Goal: Information Seeking & Learning: Check status

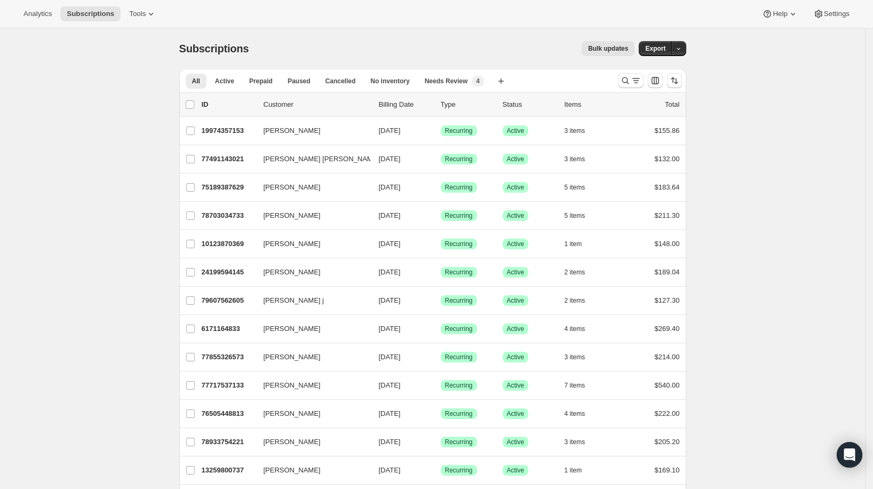
click at [41, 4] on div "Analytics Subscriptions Tools Help Settings" at bounding box center [436, 14] width 873 height 28
click at [29, 20] on button "Analytics" at bounding box center [37, 13] width 41 height 15
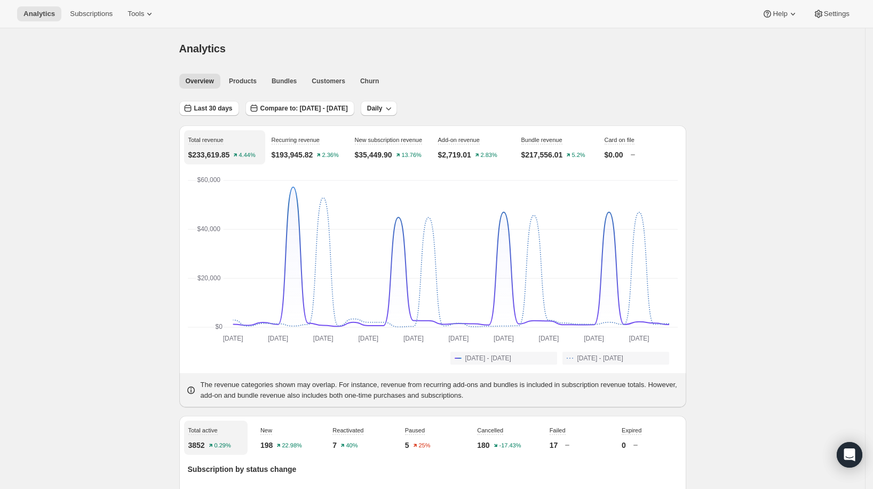
click at [192, 109] on icon "button" at bounding box center [187, 108] width 11 height 11
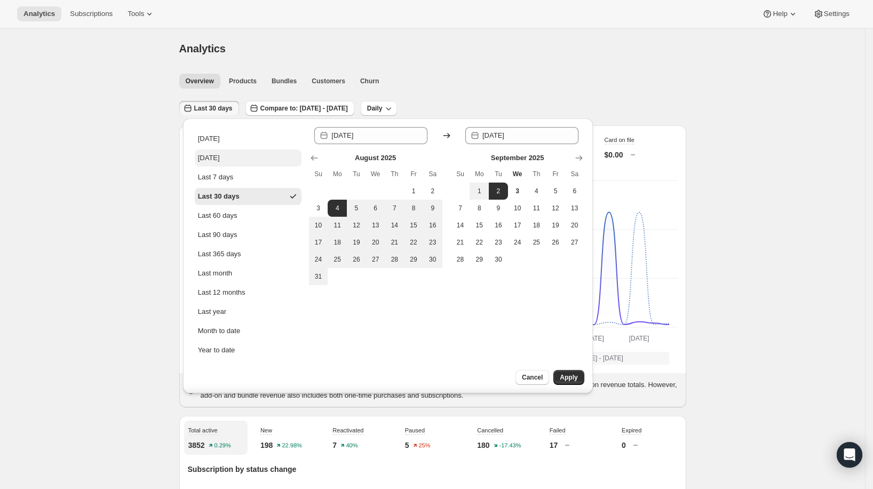
click at [206, 158] on div "[DATE]" at bounding box center [209, 158] width 22 height 11
type input "[DATE]"
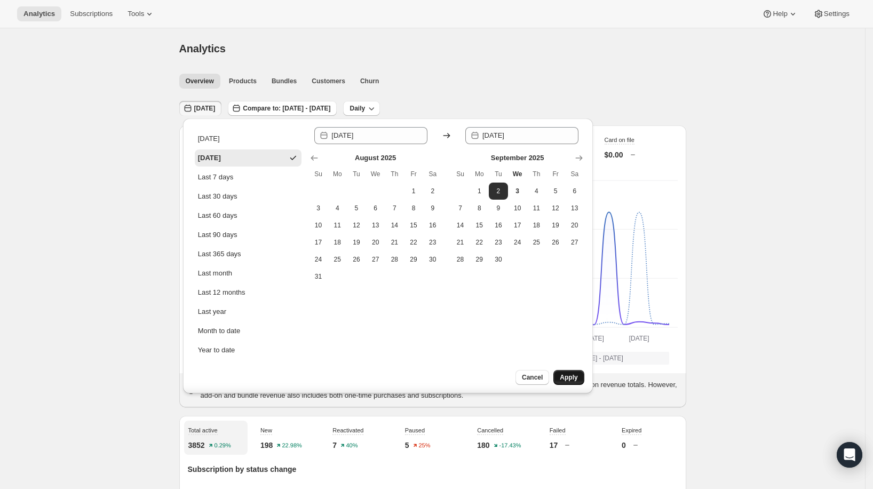
click at [555, 374] on button "Apply" at bounding box center [568, 377] width 30 height 15
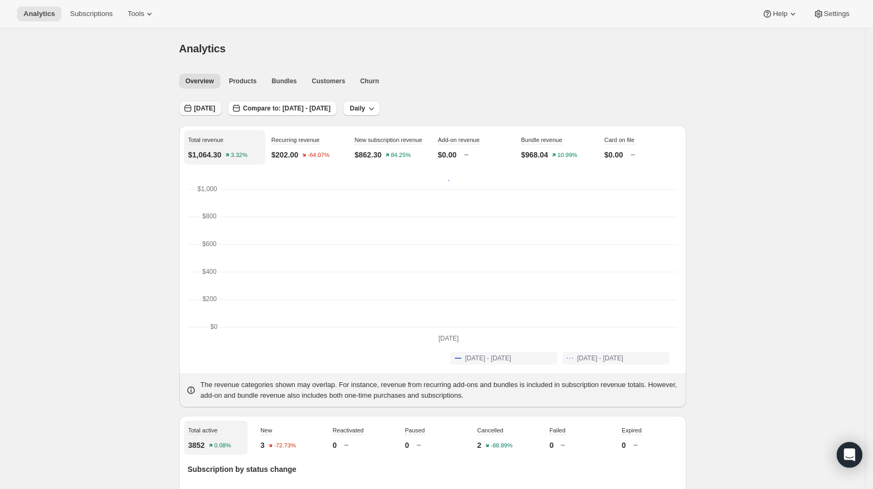
click at [193, 111] on icon "button" at bounding box center [187, 108] width 11 height 11
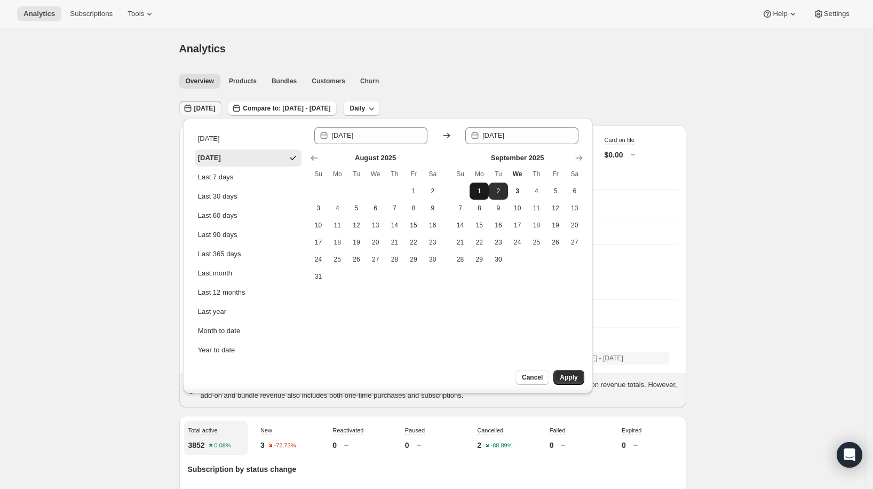
click at [479, 188] on span "1" at bounding box center [479, 191] width 11 height 9
type input "[DATE]"
click at [479, 188] on span "1" at bounding box center [479, 191] width 11 height 9
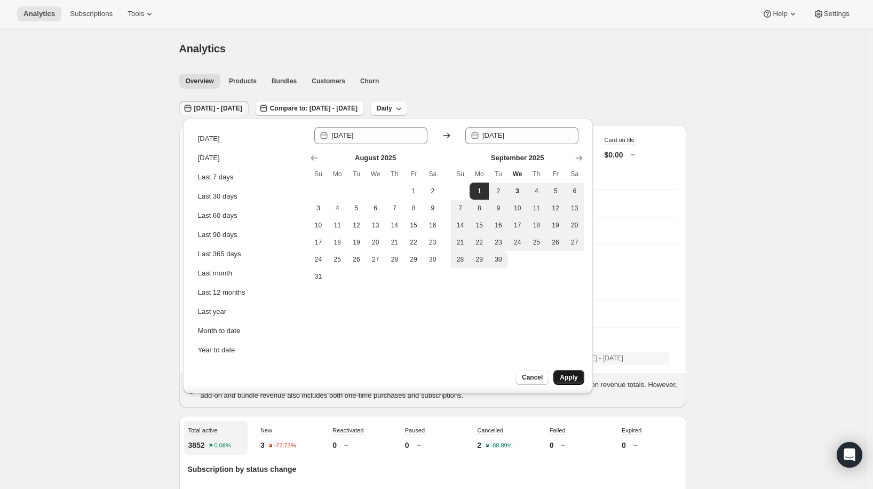
click at [566, 372] on button "Apply" at bounding box center [568, 377] width 30 height 15
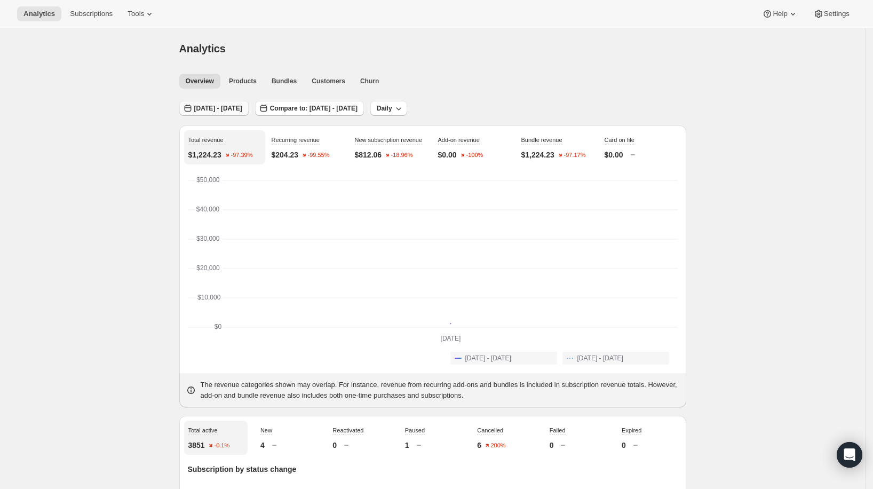
click at [249, 102] on button "[DATE] - [DATE]" at bounding box center [213, 108] width 69 height 15
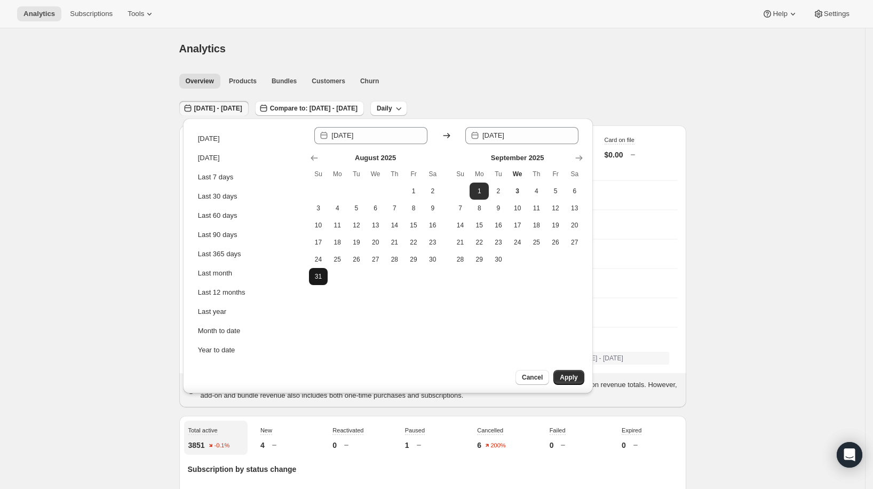
click at [320, 273] on span "31" at bounding box center [318, 276] width 11 height 9
type input "[DATE]"
click at [575, 379] on span "Apply" at bounding box center [569, 377] width 18 height 9
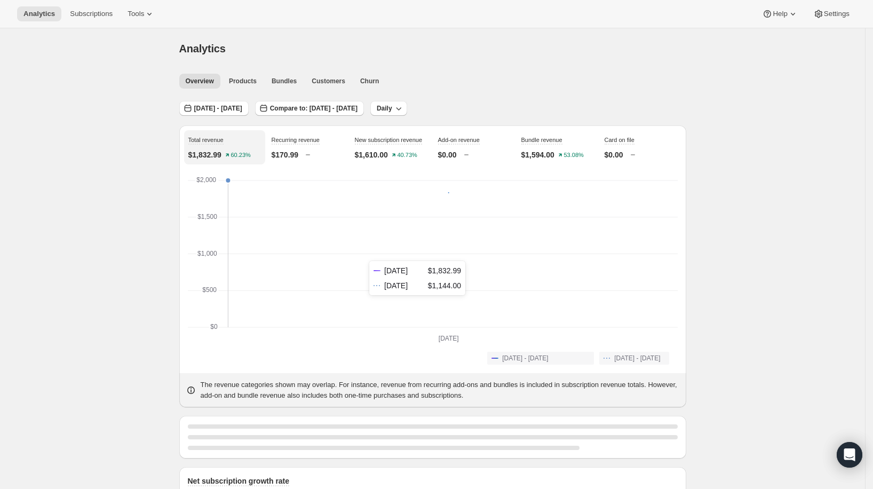
scroll to position [8, 0]
